Goal: Navigation & Orientation: Find specific page/section

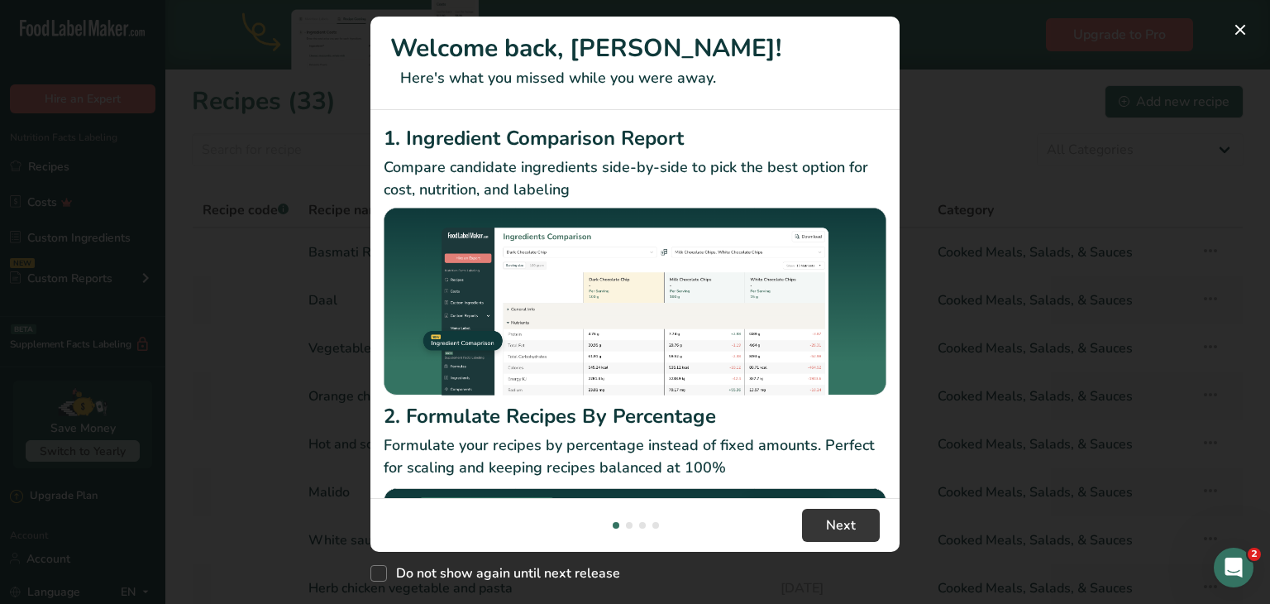
click at [1063, 46] on div "New Features" at bounding box center [635, 302] width 1270 height 604
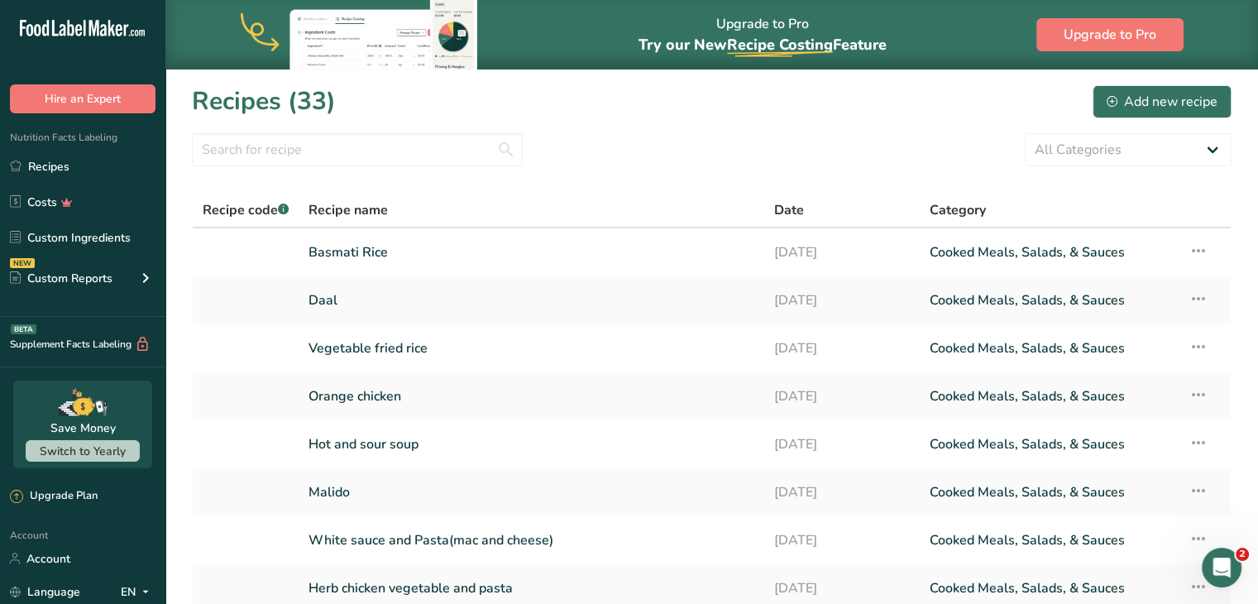
click at [90, 14] on div ".a-20{fill:#fff;}" at bounding box center [82, 32] width 165 height 38
click at [84, 30] on icon at bounding box center [85, 28] width 2 height 17
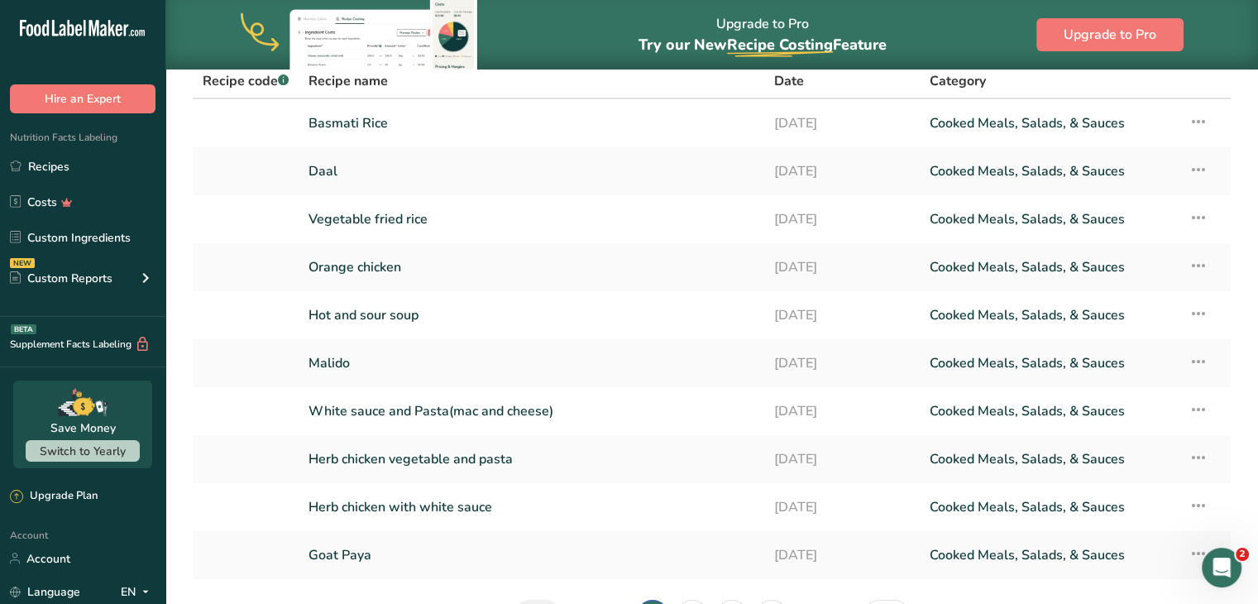
scroll to position [237, 0]
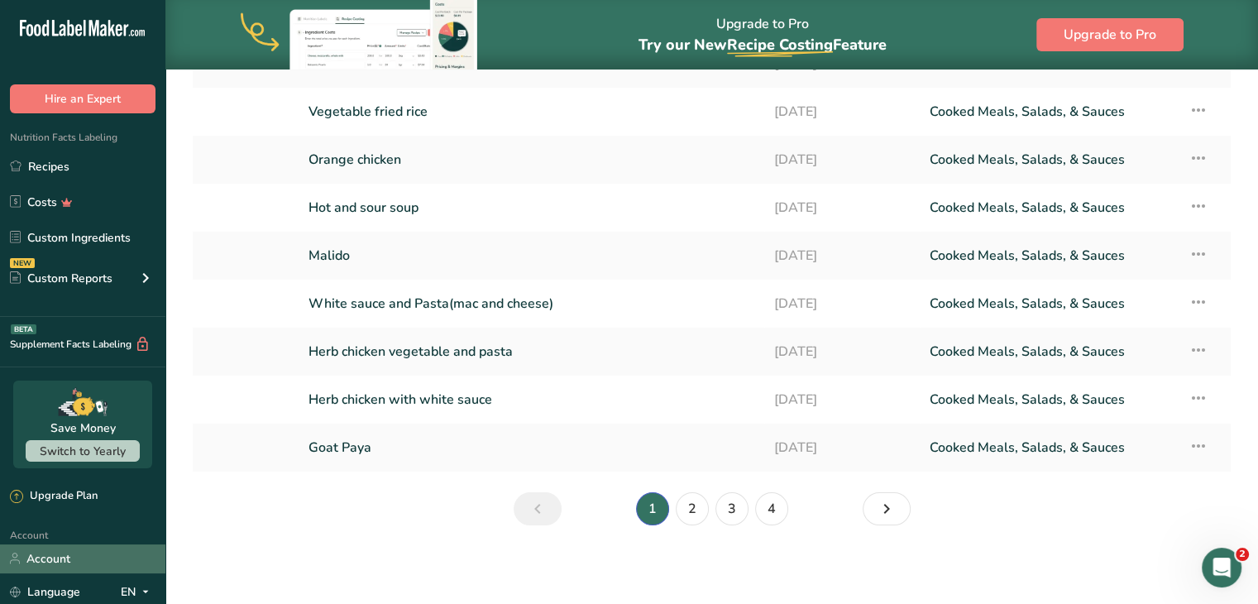
click at [117, 563] on link "Account" at bounding box center [82, 558] width 165 height 29
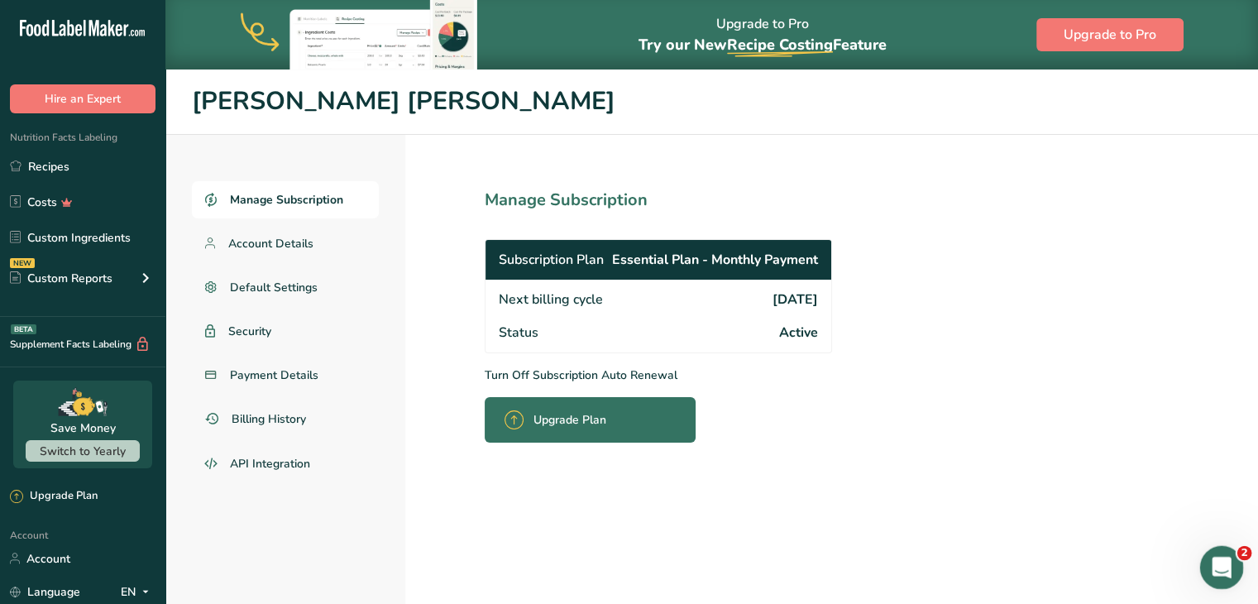
click at [1206, 570] on icon "Open Intercom Messenger" at bounding box center [1219, 565] width 27 height 27
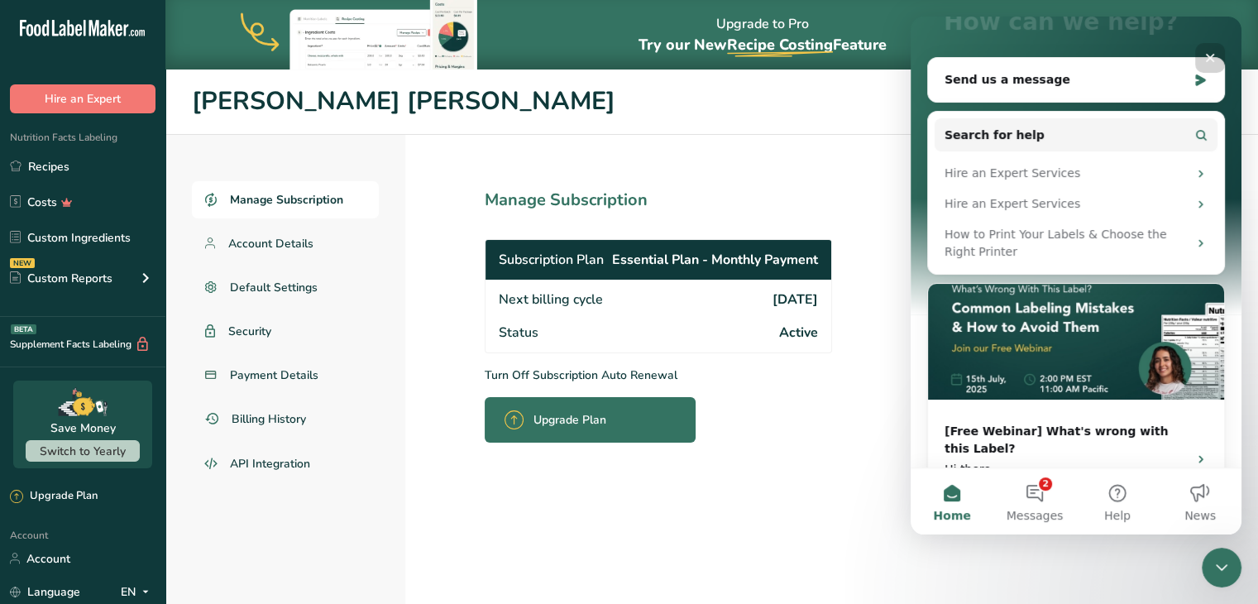
scroll to position [185, 0]
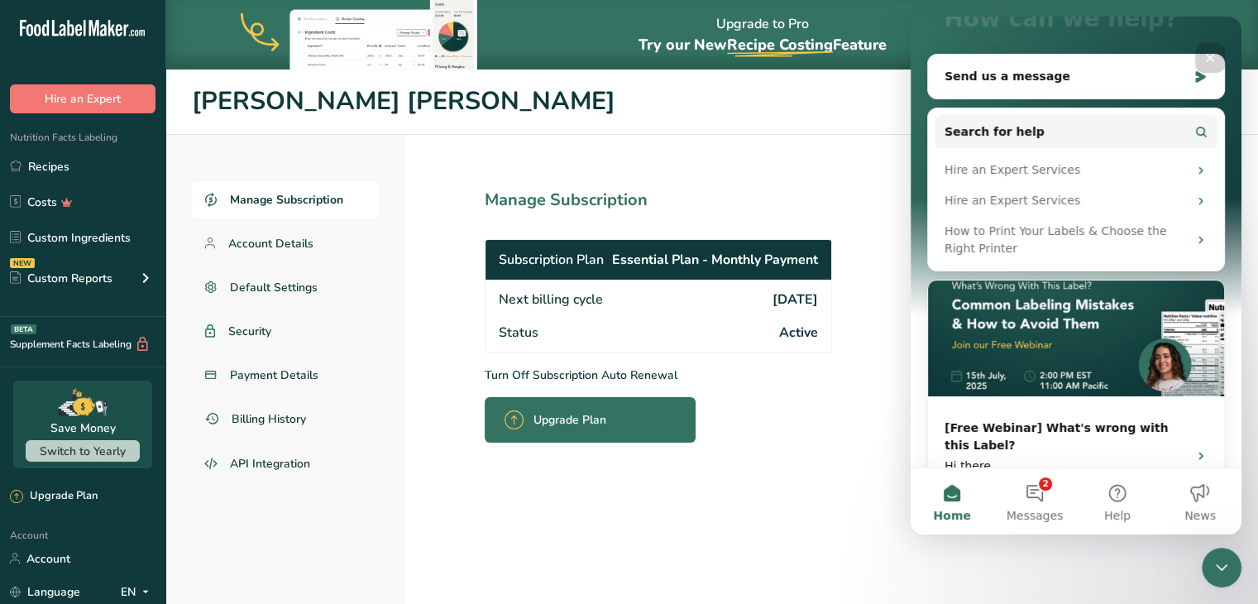
drag, startPoint x: 1237, startPoint y: 237, endPoint x: 2180, endPoint y: 439, distance: 965.3
click at [1108, 305] on img "Intercom messenger" at bounding box center [1076, 338] width 296 height 116
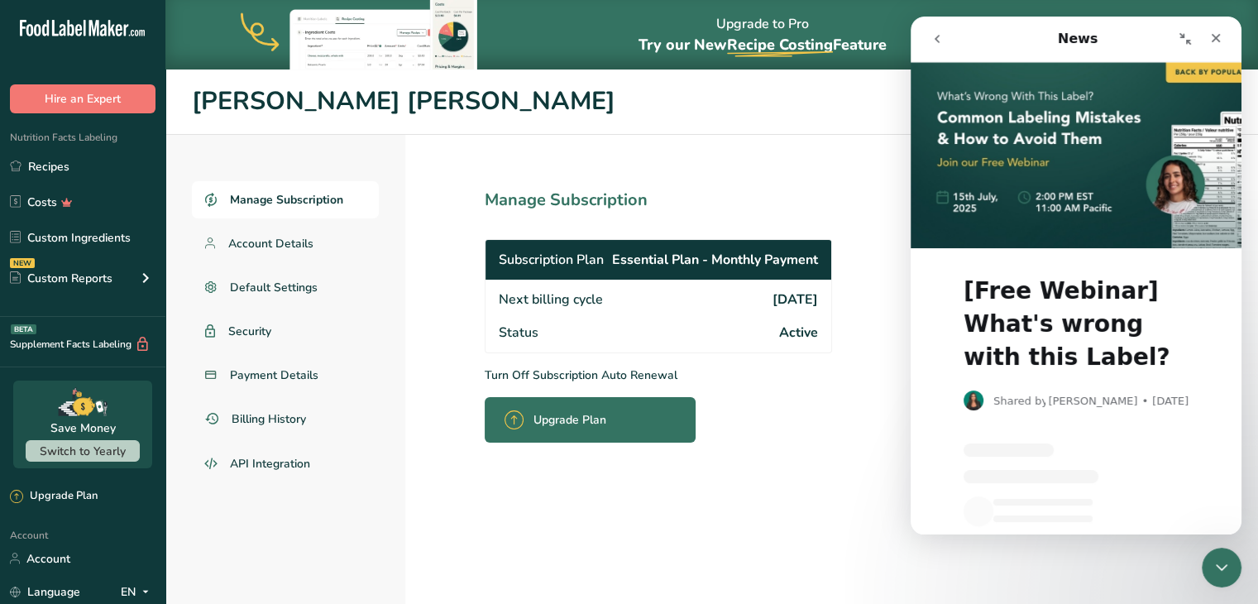
scroll to position [0, 0]
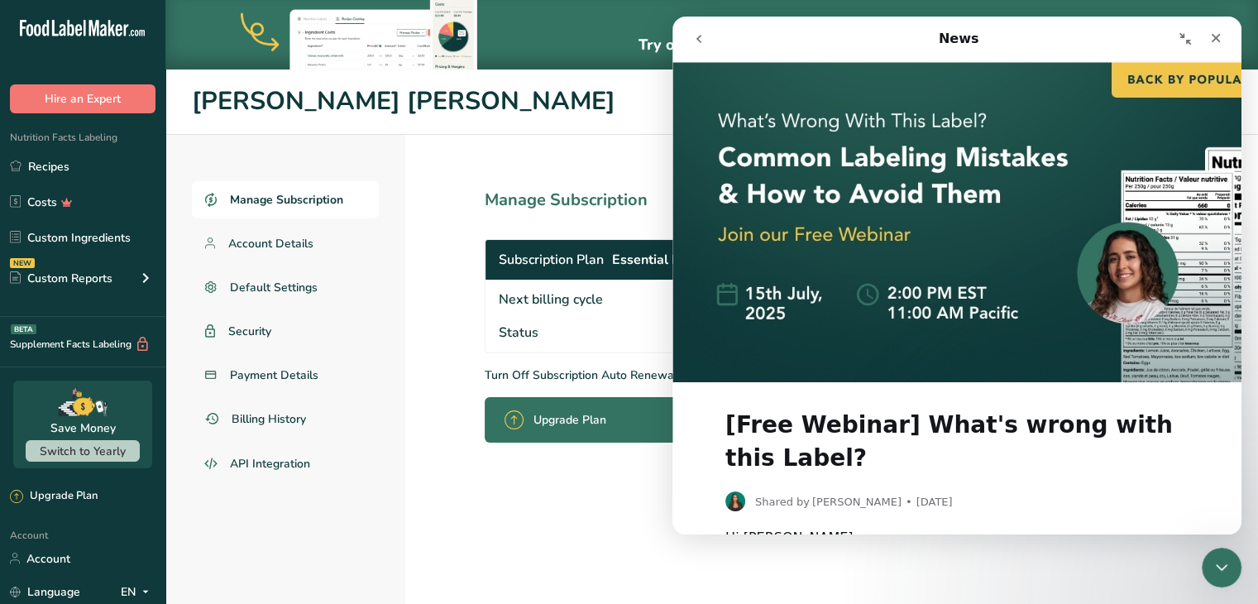
click at [1046, 413] on h1 "[Free Webinar] What's wrong with this Label?" at bounding box center [956, 437] width 463 height 76
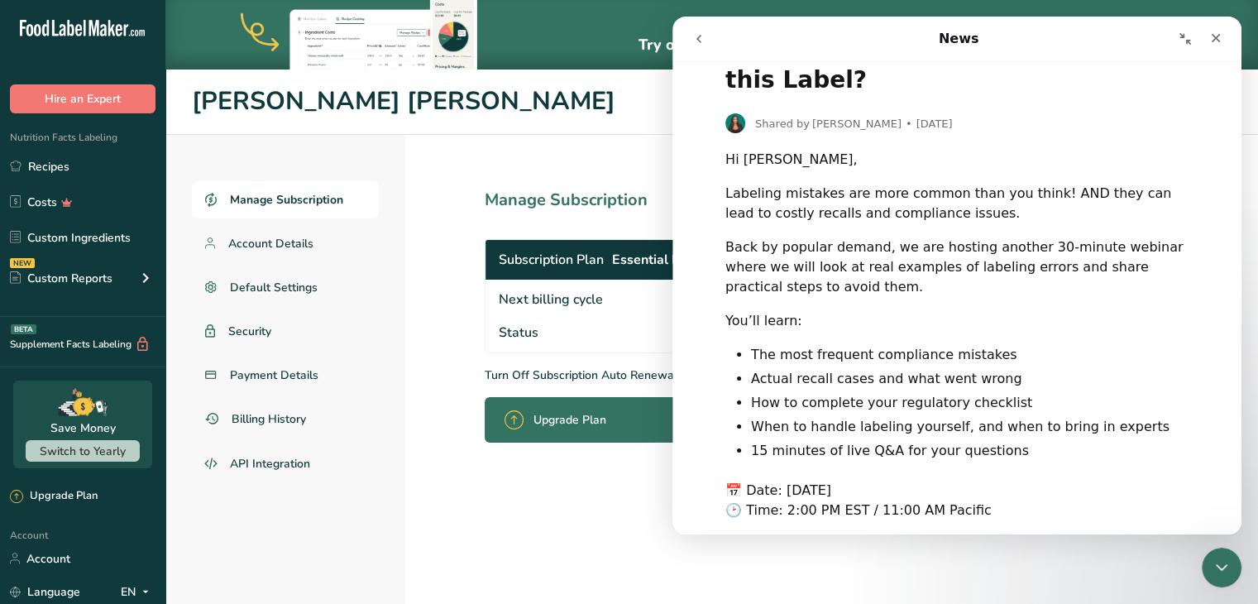
scroll to position [409, 0]
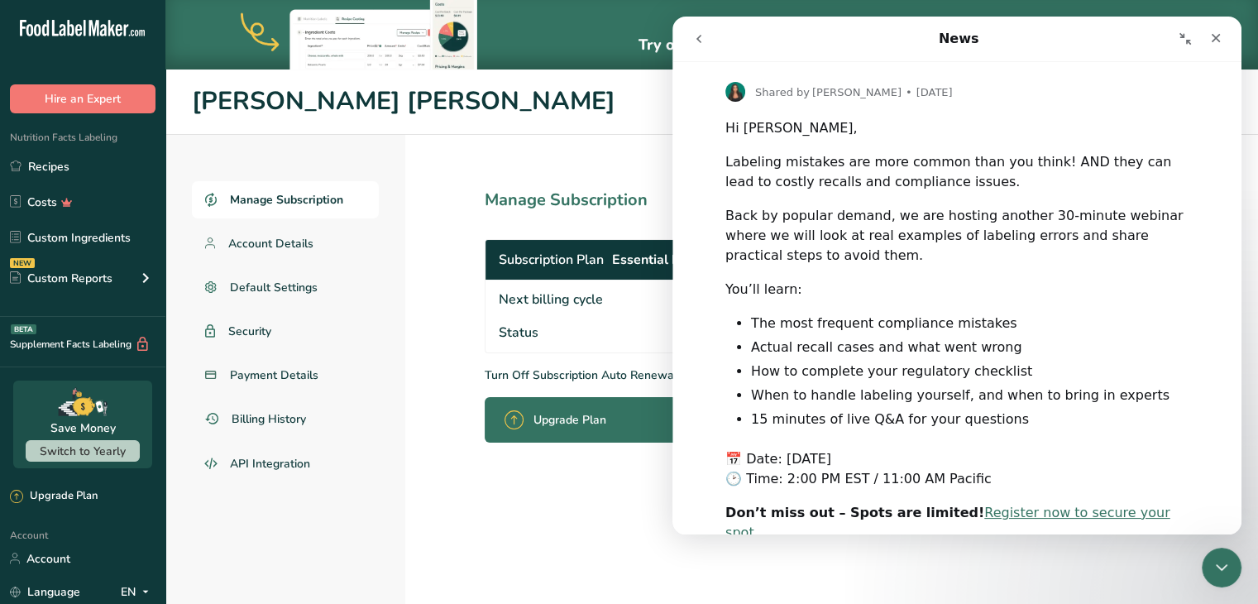
drag, startPoint x: 1237, startPoint y: 218, endPoint x: 1942, endPoint y: 481, distance: 752.2
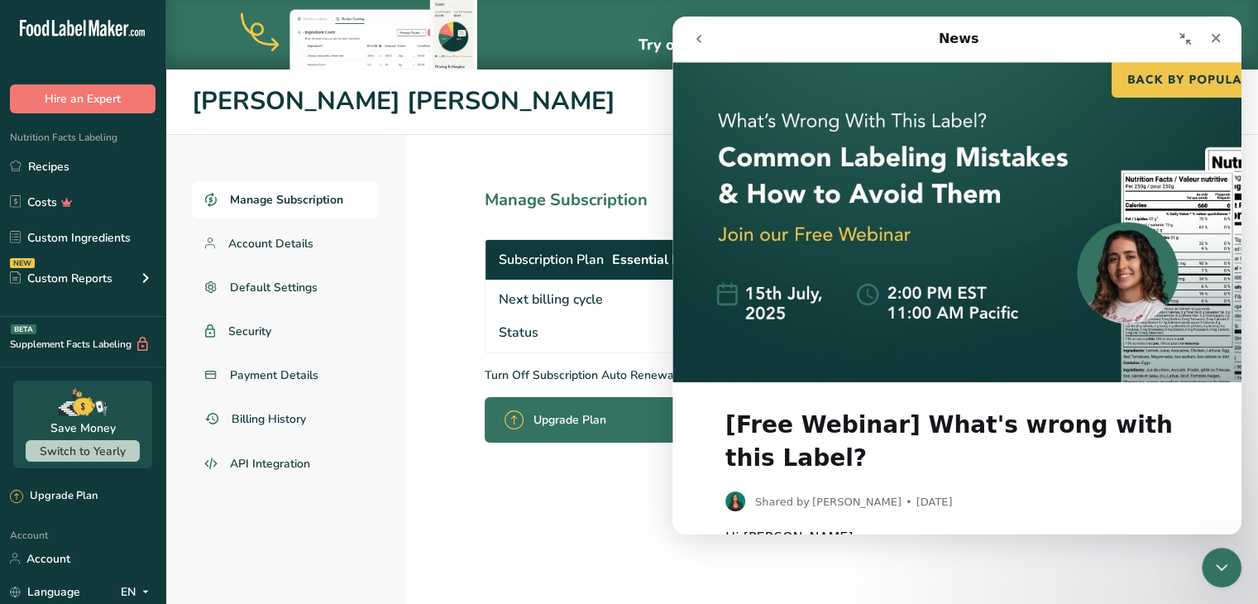
click at [582, 117] on h1 "[PERSON_NAME] [PERSON_NAME]" at bounding box center [712, 102] width 1040 height 38
click at [567, 119] on h1 "[PERSON_NAME] [PERSON_NAME]" at bounding box center [712, 102] width 1040 height 38
click at [1215, 36] on icon "Close" at bounding box center [1215, 37] width 13 height 13
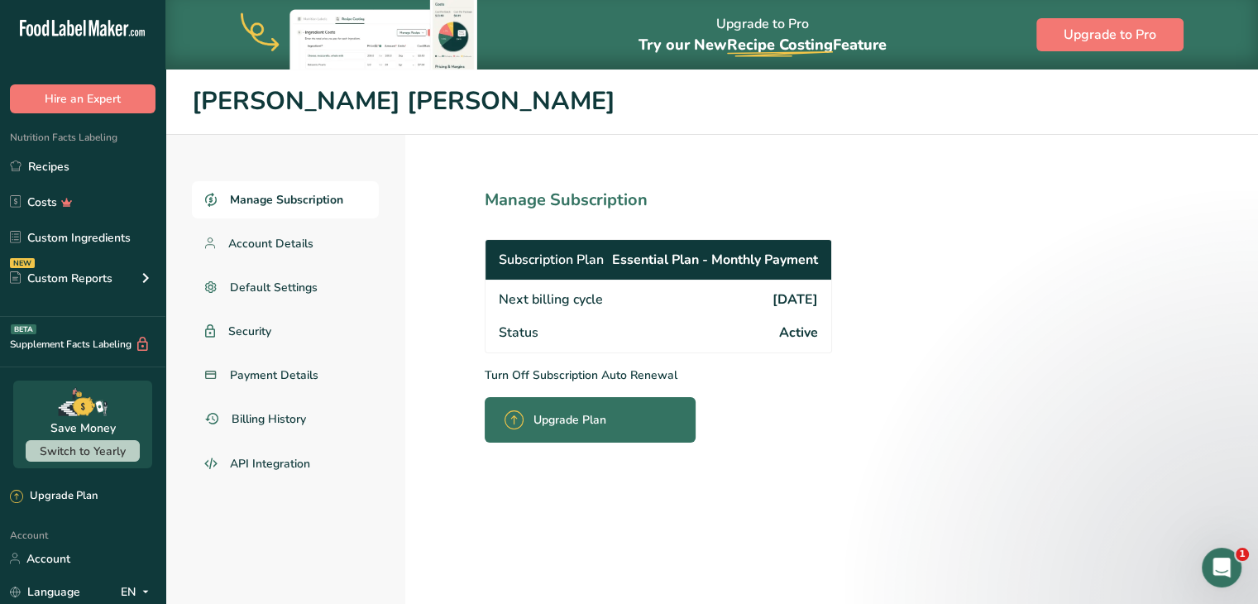
scroll to position [69, 0]
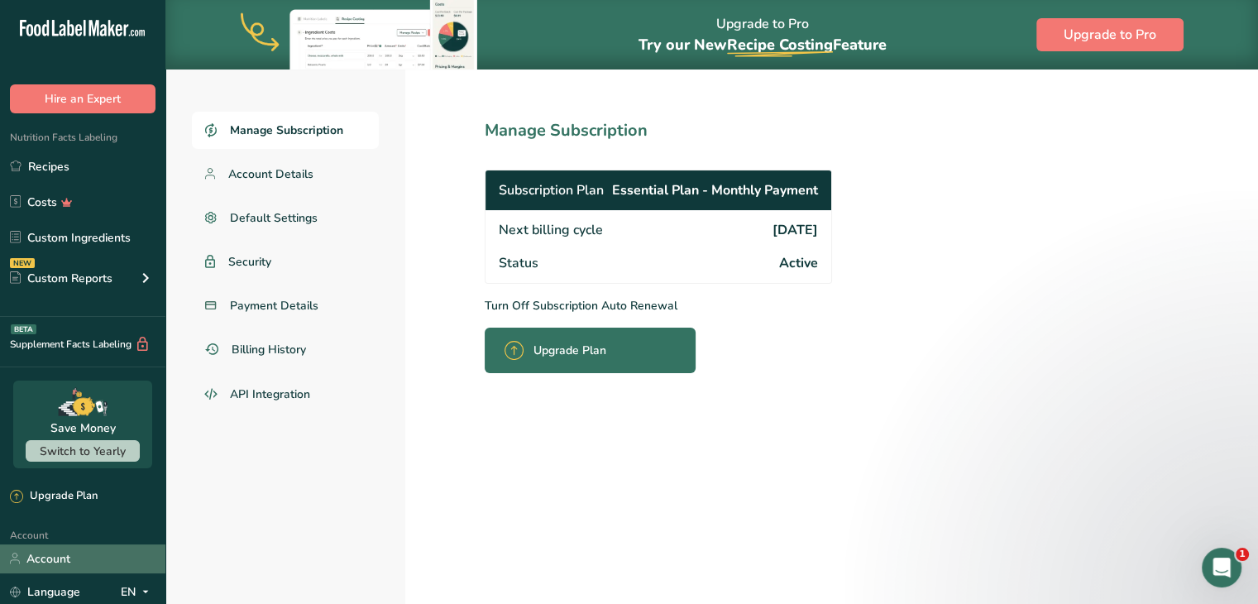
click at [60, 567] on link "Account" at bounding box center [82, 558] width 165 height 29
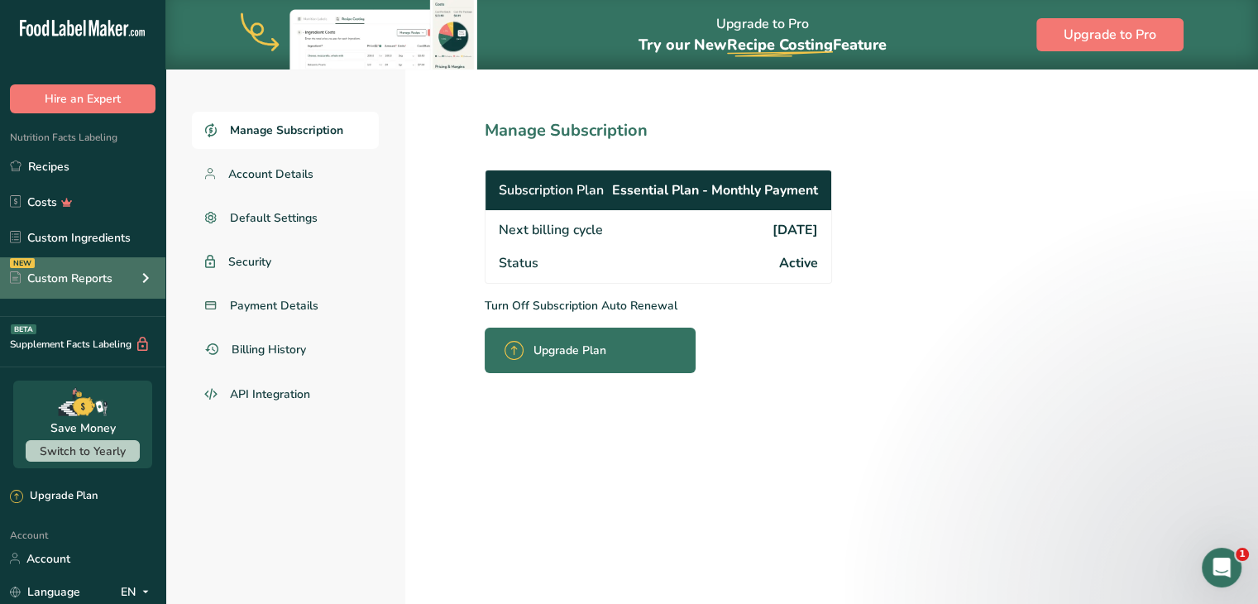
click at [117, 285] on div "NEW Custom Reports" at bounding box center [82, 277] width 165 height 41
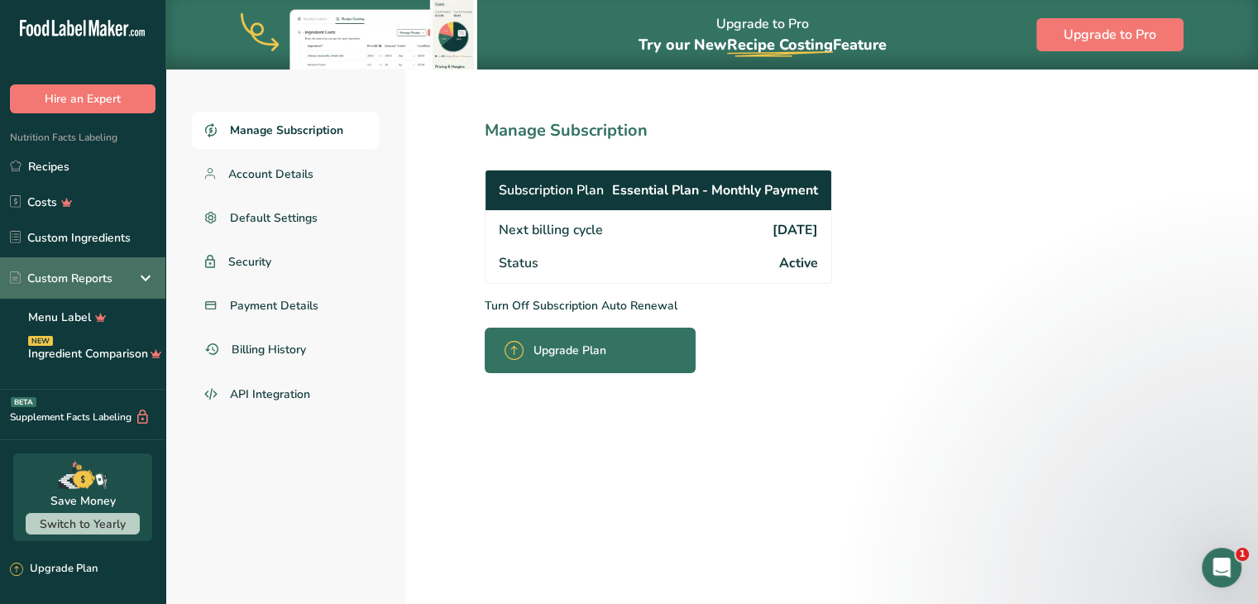
click at [108, 282] on div "Custom Reports" at bounding box center [61, 278] width 103 height 17
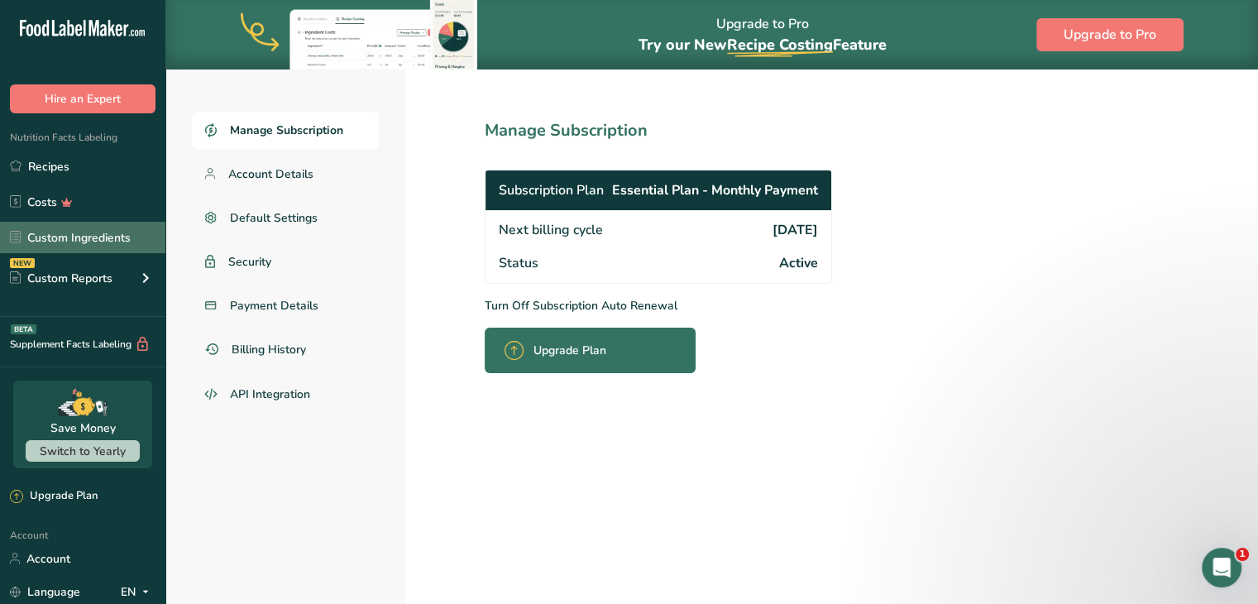
click at [111, 241] on link "Custom Ingredients" at bounding box center [82, 237] width 165 height 31
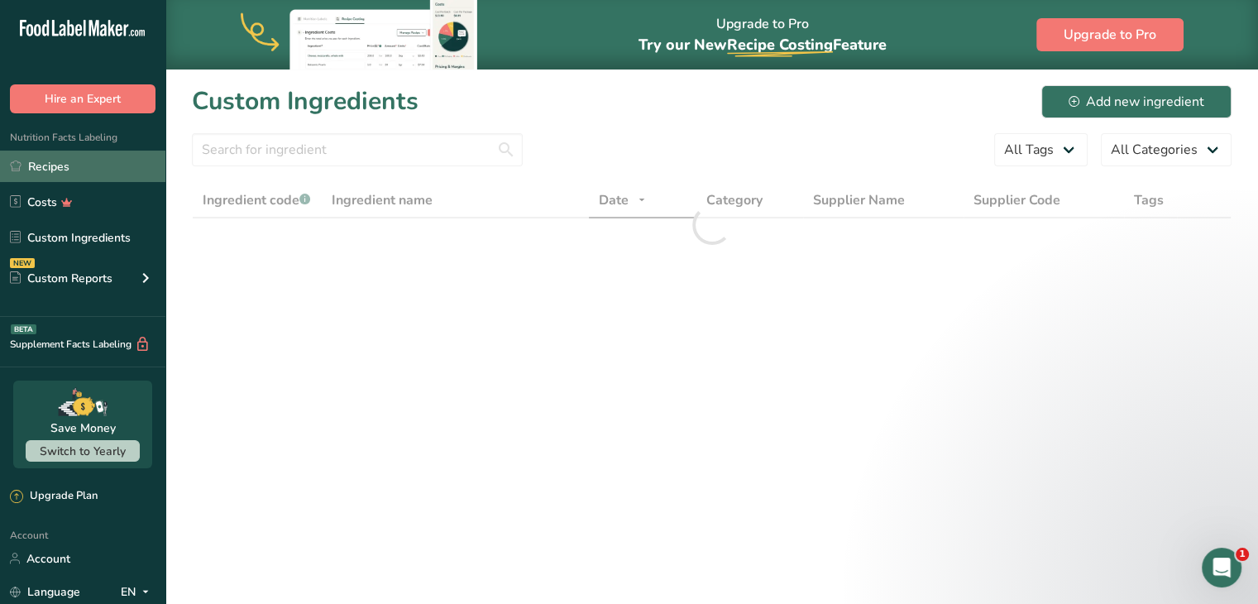
click at [98, 165] on link "Recipes" at bounding box center [82, 166] width 165 height 31
